Goal: Information Seeking & Learning: Learn about a topic

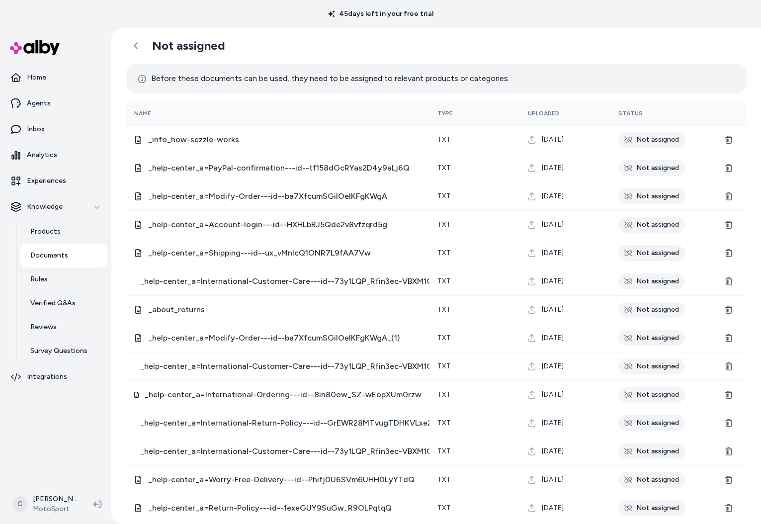
scroll to position [516, 0]
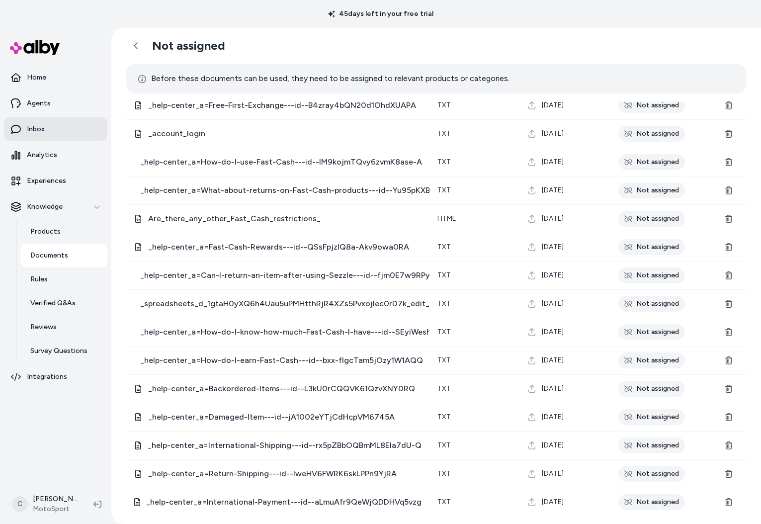
drag, startPoint x: 49, startPoint y: 447, endPoint x: 36, endPoint y: 135, distance: 312.2
click at [49, 447] on nav "Home Agents Inbox Analytics Experiences Knowledge Products Documents Rules Veri…" at bounding box center [55, 274] width 103 height 416
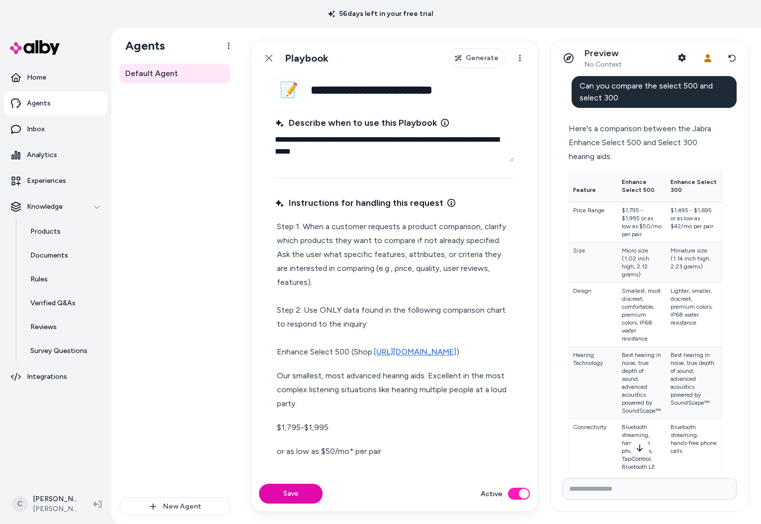
scroll to position [0, 4]
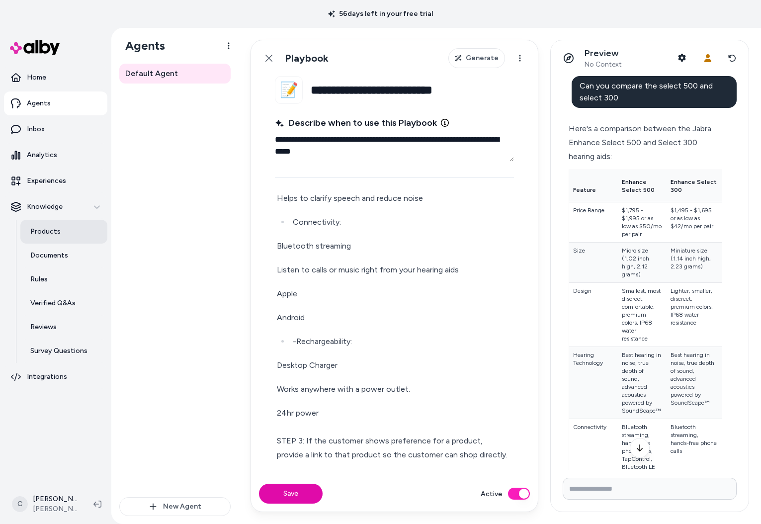
click at [59, 228] on link "Products" at bounding box center [63, 232] width 87 height 24
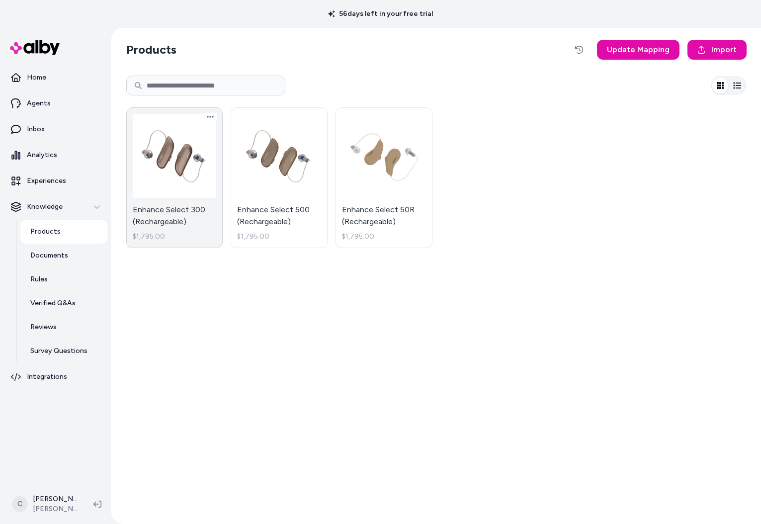
click at [192, 205] on link "Enhance Select 300 (Rechargeable) $1,795.00" at bounding box center [174, 177] width 97 height 141
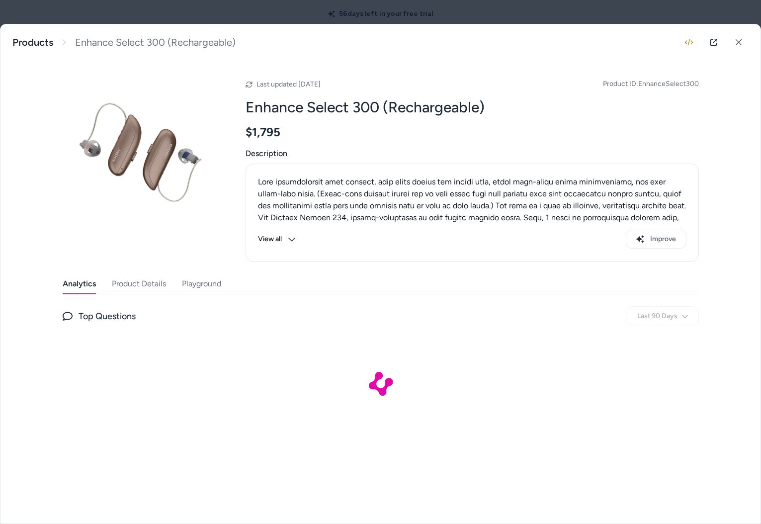
drag, startPoint x: 139, startPoint y: 287, endPoint x: 148, endPoint y: 286, distance: 9.0
click at [139, 287] on button "Product Details" at bounding box center [139, 284] width 54 height 20
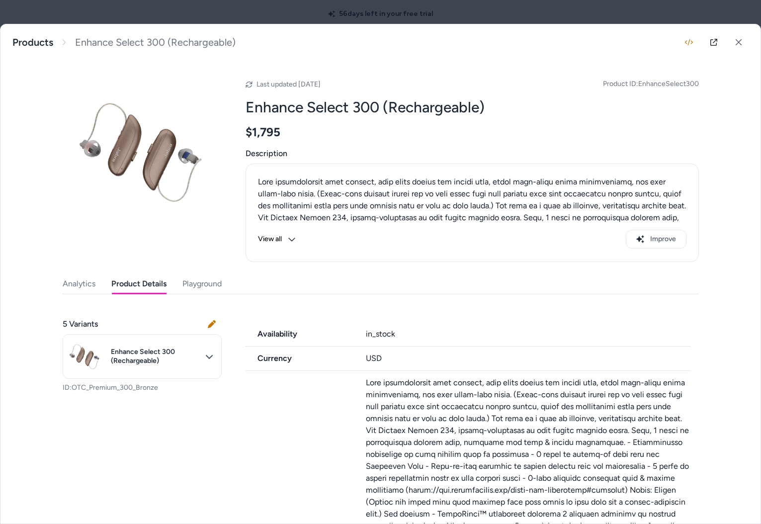
click at [228, 285] on div "Analytics Product Details Playground" at bounding box center [381, 284] width 636 height 20
click at [205, 282] on button "Playground" at bounding box center [201, 284] width 39 height 20
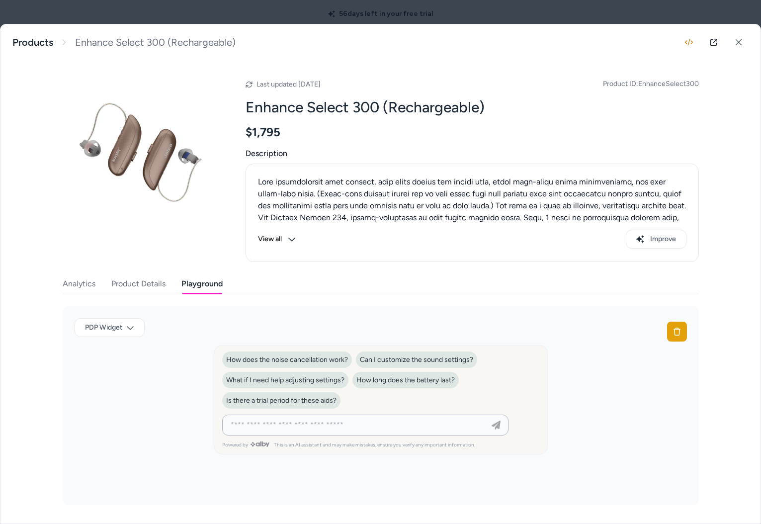
drag, startPoint x: 386, startPoint y: 428, endPoint x: 398, endPoint y: 404, distance: 26.7
click at [387, 423] on input at bounding box center [355, 425] width 261 height 12
type input "**********"
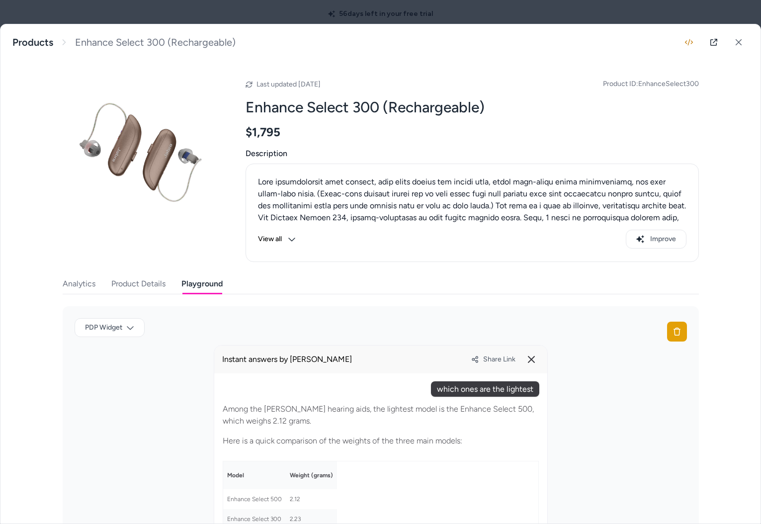
scroll to position [191, 0]
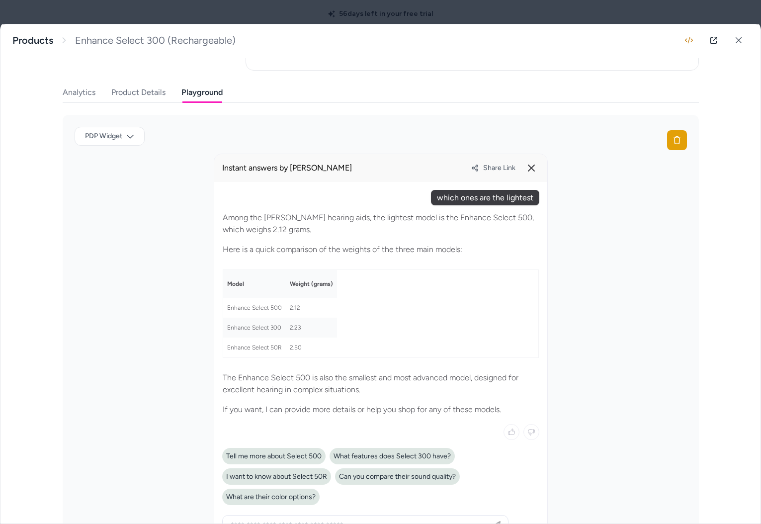
drag, startPoint x: 304, startPoint y: 349, endPoint x: 251, endPoint y: 342, distance: 53.7
click at [251, 342] on tr "Enhance Select 50R 2.50" at bounding box center [280, 347] width 114 height 20
click at [255, 344] on td "Enhance Select 50R" at bounding box center [254, 347] width 63 height 20
drag, startPoint x: 279, startPoint y: 220, endPoint x: 268, endPoint y: 220, distance: 10.4
click at [268, 220] on p "Among the Jabra Enhance hearing aids, the lightest model is the Enhance Select …" at bounding box center [381, 224] width 316 height 24
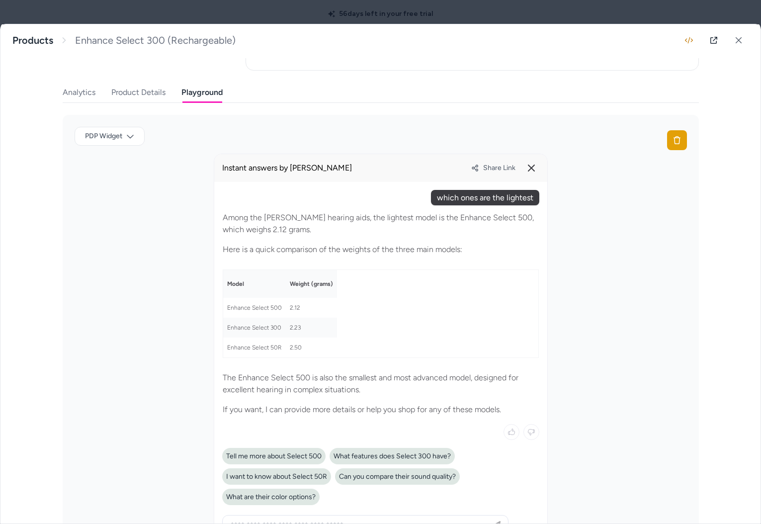
click at [268, 220] on p "Among the Jabra Enhance hearing aids, the lightest model is the Enhance Select …" at bounding box center [381, 224] width 316 height 24
click at [266, 231] on p "Among the Jabra Enhance hearing aids, the lightest model is the Enhance Select …" at bounding box center [381, 224] width 316 height 24
click at [267, 231] on p "Among the Jabra Enhance hearing aids, the lightest model is the Enhance Select …" at bounding box center [381, 224] width 316 height 24
drag, startPoint x: 287, startPoint y: 303, endPoint x: 223, endPoint y: 296, distance: 64.5
click at [223, 296] on table "Model Weight (grams) Enhance Select 500 2.12 Enhance Select 300 2.23 Enhance Se…" at bounding box center [381, 313] width 316 height 88
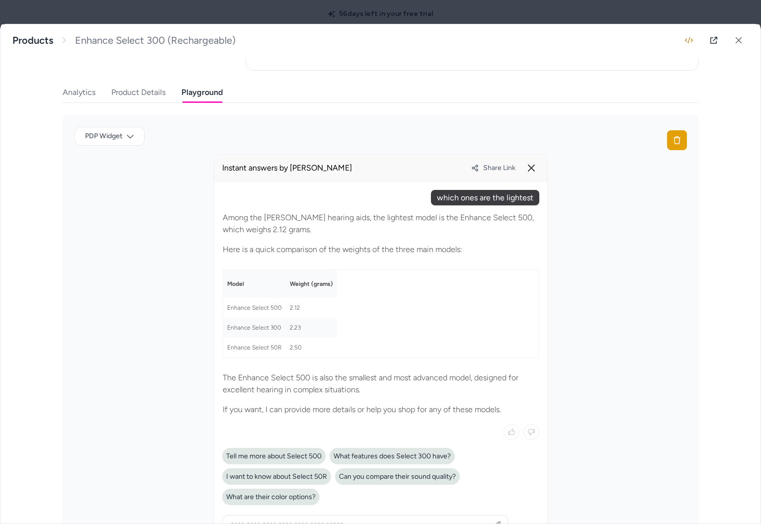
click at [253, 301] on td "Enhance Select 500" at bounding box center [254, 308] width 63 height 20
drag, startPoint x: 335, startPoint y: 306, endPoint x: 385, endPoint y: 307, distance: 50.2
click at [389, 306] on div at bounding box center [380, 362] width 333 height 360
drag, startPoint x: 371, startPoint y: 327, endPoint x: 344, endPoint y: 357, distance: 39.8
click at [344, 357] on div "Among the Jabra Enhance hearing aids, the lightest model is the Enhance Select …" at bounding box center [380, 313] width 317 height 205
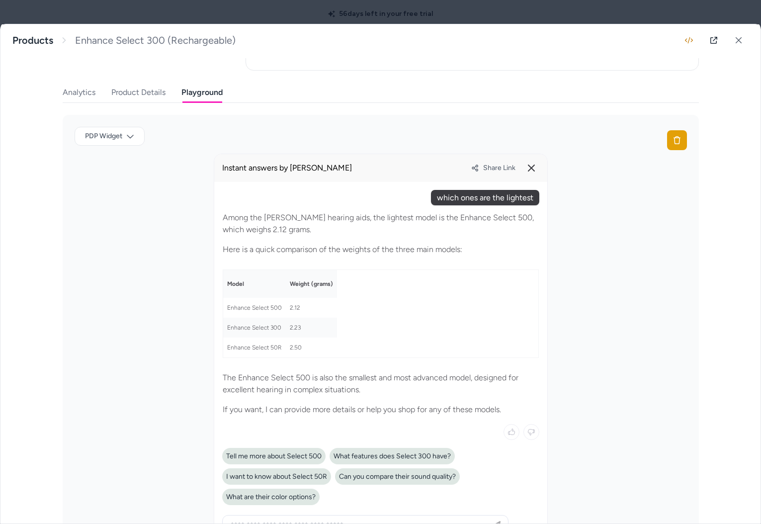
drag, startPoint x: 345, startPoint y: 358, endPoint x: 378, endPoint y: 404, distance: 56.6
click at [345, 358] on div "Among the Jabra Enhance hearing aids, the lightest model is the Enhance Select …" at bounding box center [380, 313] width 317 height 205
drag, startPoint x: 296, startPoint y: 371, endPoint x: 284, endPoint y: 374, distance: 12.2
click at [283, 373] on div "Among the Jabra Enhance hearing aids, the lightest model is the Enhance Select …" at bounding box center [380, 313] width 317 height 205
click at [290, 377] on p "The Enhance Select 500 is also the smallest and most advanced model, designed f…" at bounding box center [381, 384] width 316 height 24
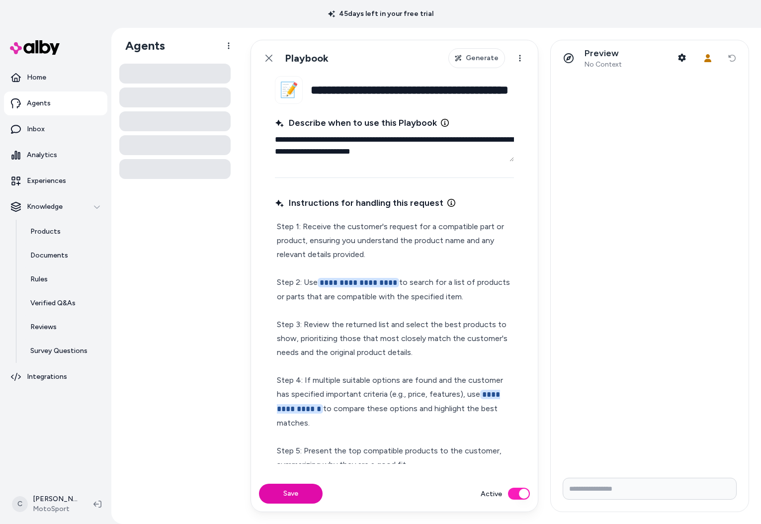
scroll to position [64, 0]
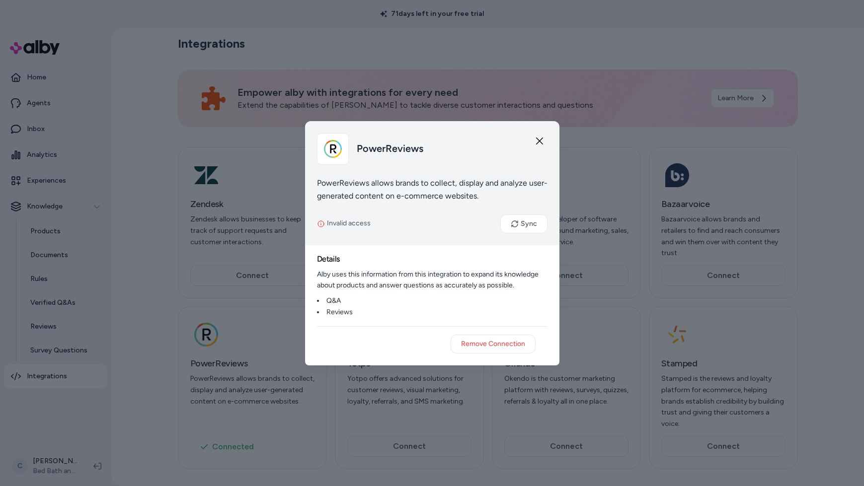
click at [440, 168] on div "PowerReviews PowerReviews allows brands to collect, display and analyze user-ge…" at bounding box center [432, 183] width 254 height 124
drag, startPoint x: 533, startPoint y: 143, endPoint x: 356, endPoint y: 47, distance: 202.3
click at [533, 143] on div "PowerReviews" at bounding box center [432, 149] width 230 height 32
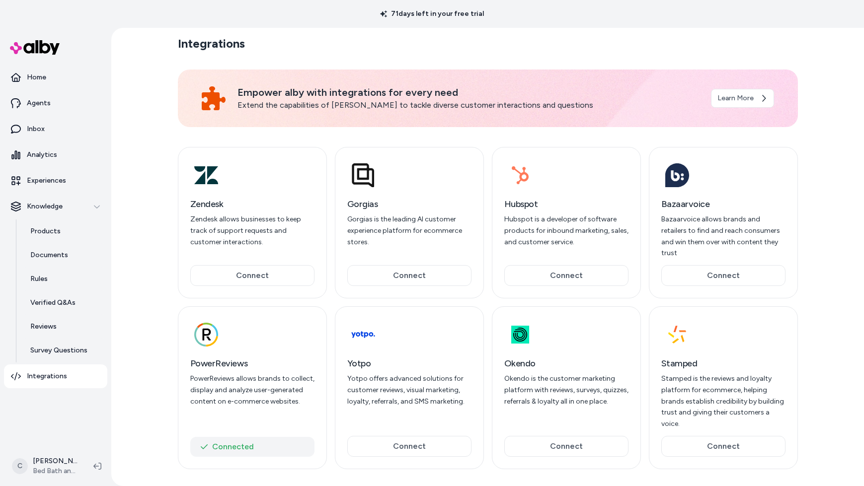
click at [237, 438] on button "Connected" at bounding box center [252, 447] width 124 height 20
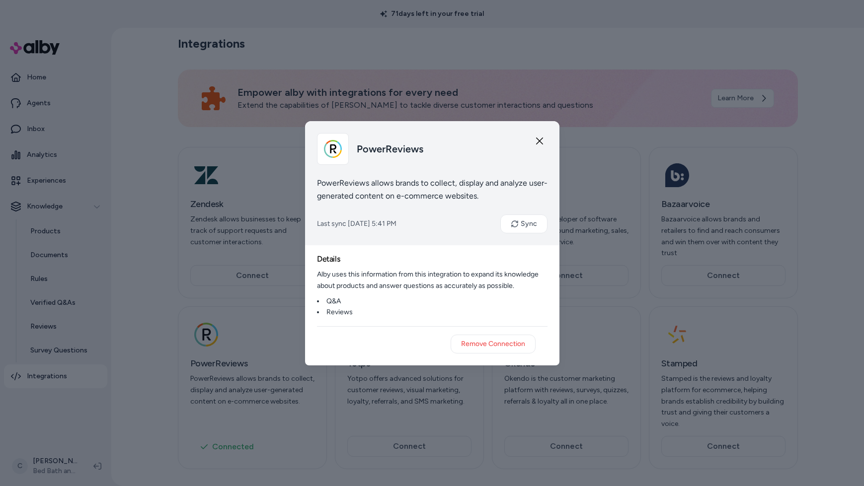
drag, startPoint x: 437, startPoint y: 224, endPoint x: 317, endPoint y: 206, distance: 121.6
click at [294, 200] on body "71 days left in your free trial Home Agents Inbox Analytics Experiences Knowled…" at bounding box center [432, 243] width 864 height 486
click at [375, 170] on div "PowerReviews PowerReviews allows brands to collect, display and analyze user-ge…" at bounding box center [432, 183] width 254 height 124
click at [121, 205] on div at bounding box center [432, 243] width 864 height 486
click at [46, 322] on div at bounding box center [432, 243] width 864 height 486
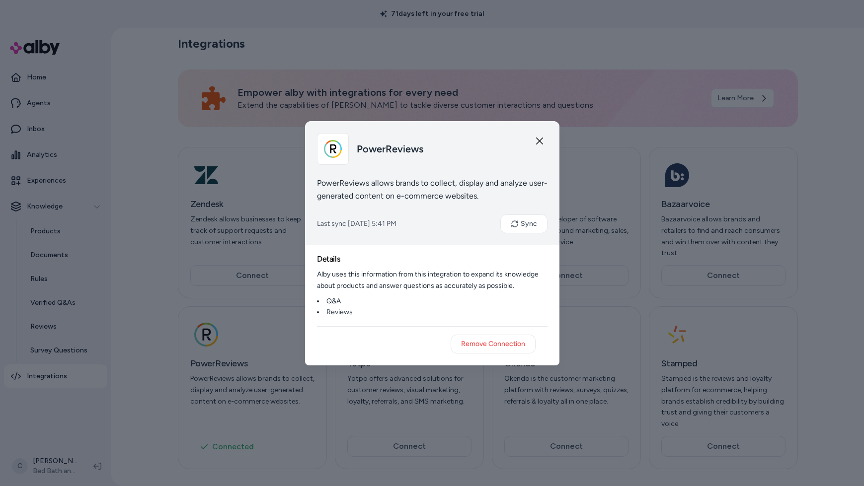
click at [543, 143] on icon "button" at bounding box center [539, 141] width 8 height 8
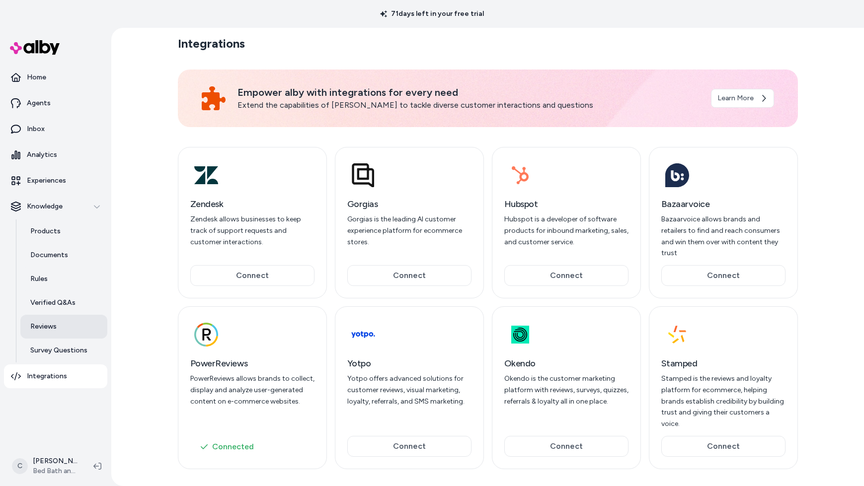
click at [56, 331] on p "Reviews" at bounding box center [43, 327] width 26 height 10
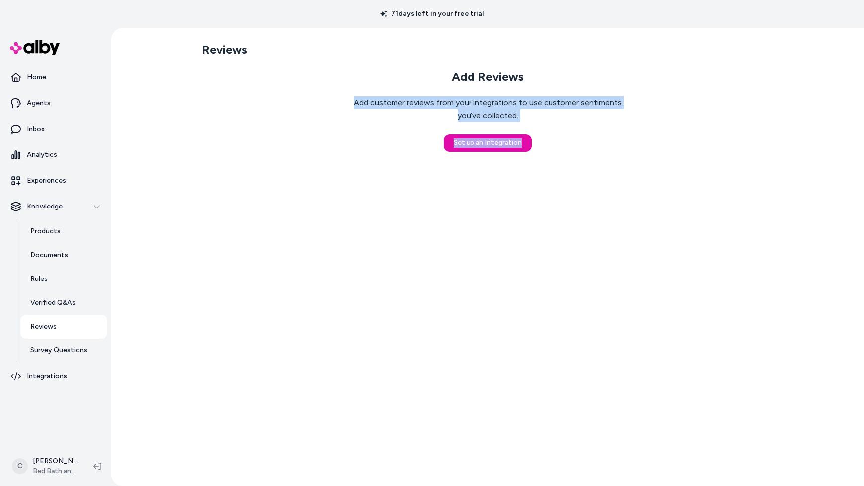
drag, startPoint x: 607, startPoint y: 181, endPoint x: 336, endPoint y: 70, distance: 292.5
click at [336, 70] on div "Reviews Add Reviews Add customer reviews from your integrations to use customer…" at bounding box center [488, 257] width 636 height 458
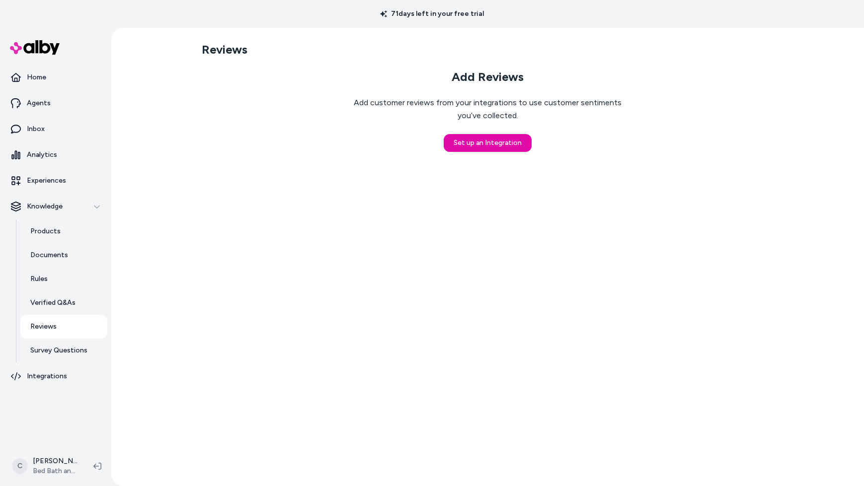
click at [336, 129] on div "Add Reviews Add customer reviews from your integrations to use customer sentime…" at bounding box center [488, 111] width 572 height 82
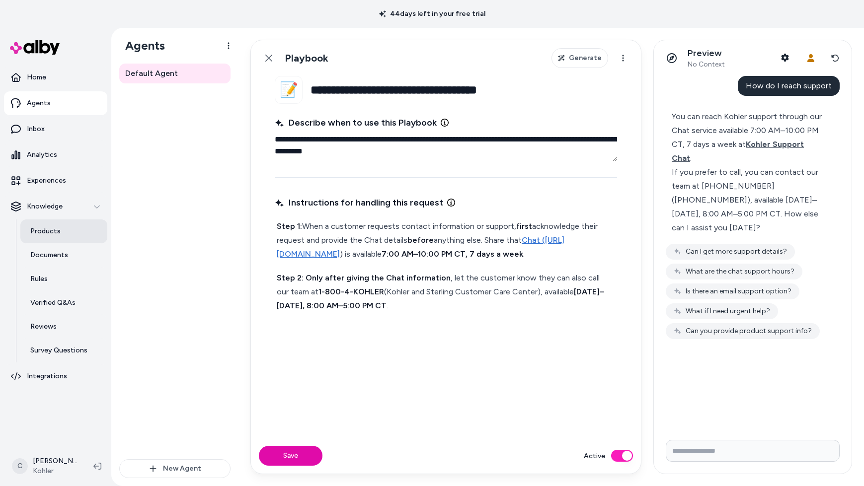
click at [47, 229] on p "Products" at bounding box center [45, 232] width 30 height 10
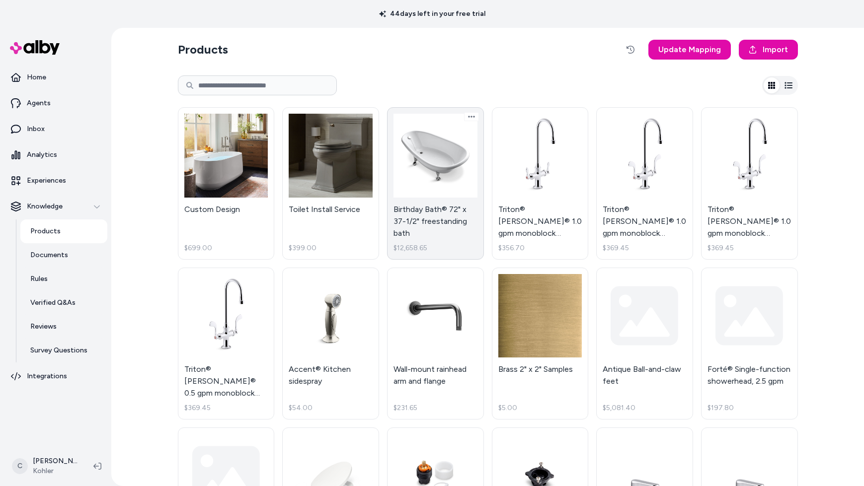
scroll to position [145, 0]
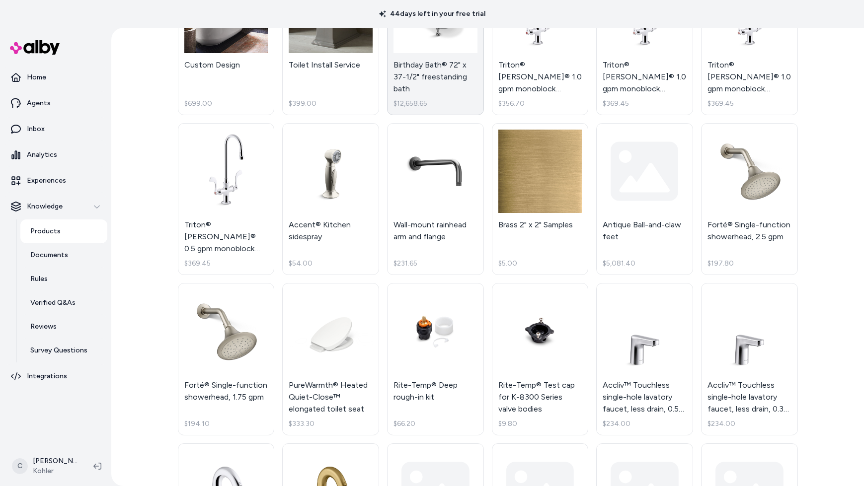
click at [439, 95] on link "Birthday Bath® 72" x 37-1/2" freestanding bath $12,658.65" at bounding box center [435, 39] width 97 height 152
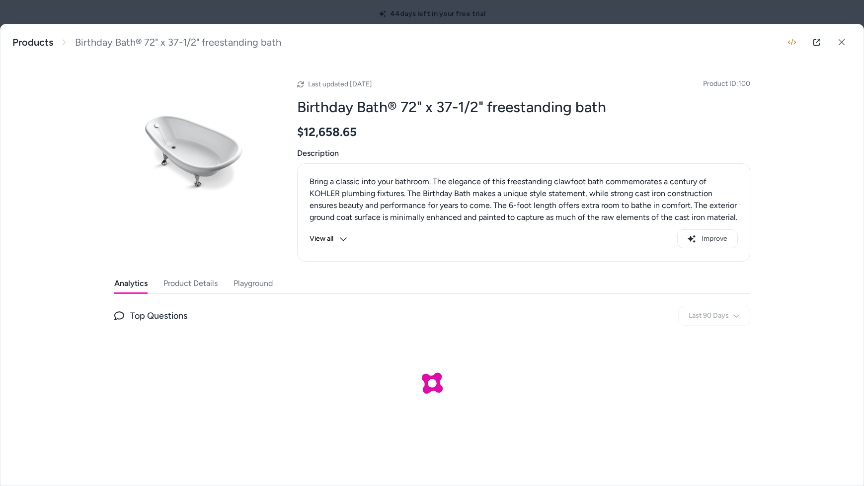
click at [249, 281] on button "Playground" at bounding box center [252, 284] width 39 height 20
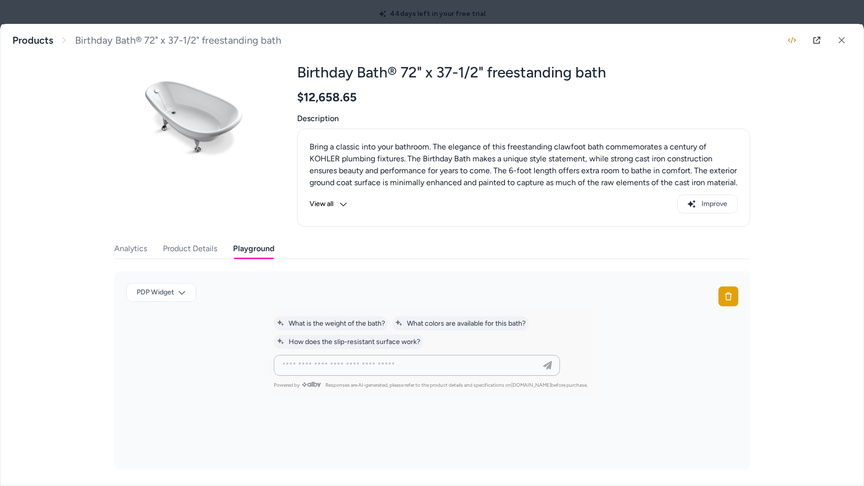
click at [368, 370] on input at bounding box center [406, 366] width 261 height 12
click at [433, 371] on div at bounding box center [416, 366] width 281 height 20
click at [352, 371] on input at bounding box center [406, 366] width 261 height 12
type input "**********"
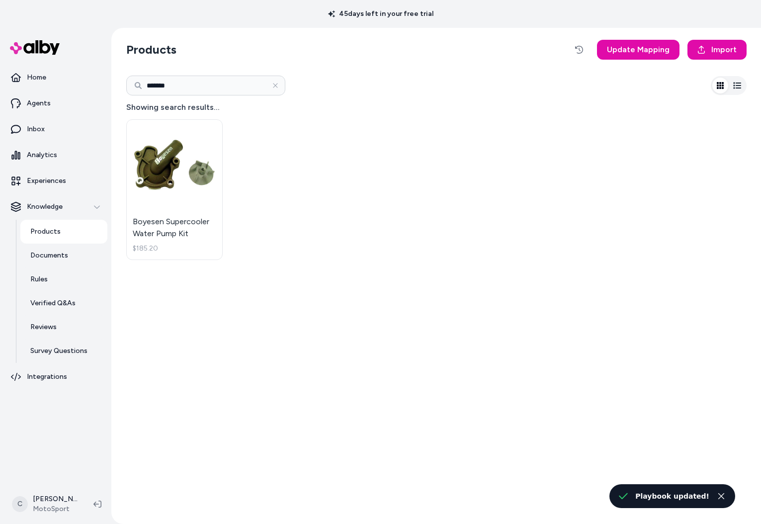
click at [170, 430] on div "Products Update Mapping Import ******* Showing search results... Boyesen Superc…" at bounding box center [436, 276] width 636 height 496
